Goal: Find specific page/section: Find specific page/section

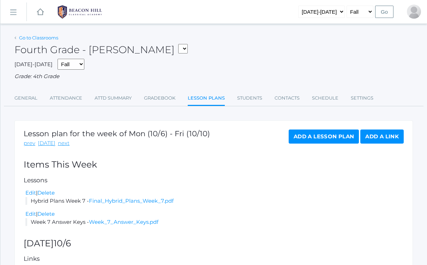
click at [50, 37] on link "Go to Classrooms" at bounding box center [38, 38] width 39 height 6
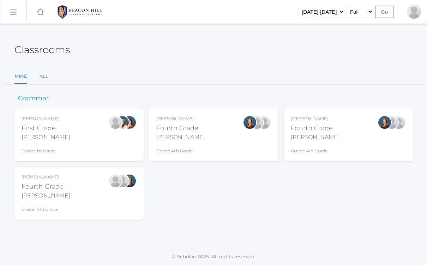
click at [14, 12] on rect at bounding box center [12, 12] width 11 height 11
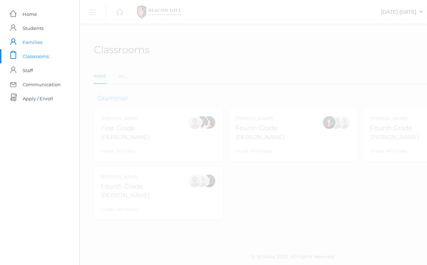
click at [32, 44] on span "Families" at bounding box center [33, 42] width 20 height 14
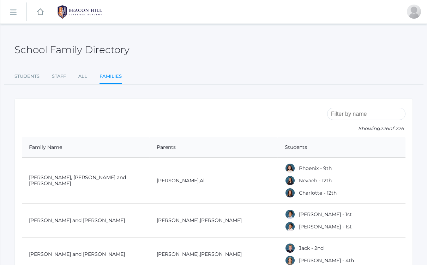
click at [347, 112] on input "search" at bounding box center [366, 114] width 78 height 12
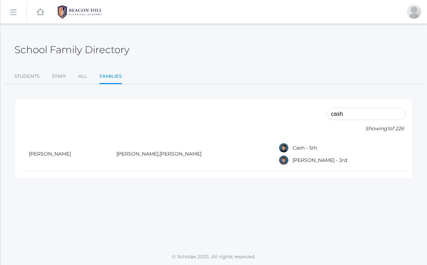
type input "cash"
click at [10, 17] on link "icons/ui/navigation/hamburger Created with Sketch." at bounding box center [13, 11] width 26 height 19
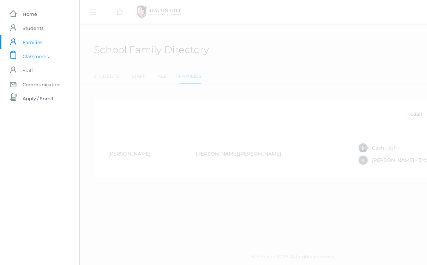
click at [46, 55] on span "Classrooms" at bounding box center [36, 56] width 26 height 14
